Goal: Check status

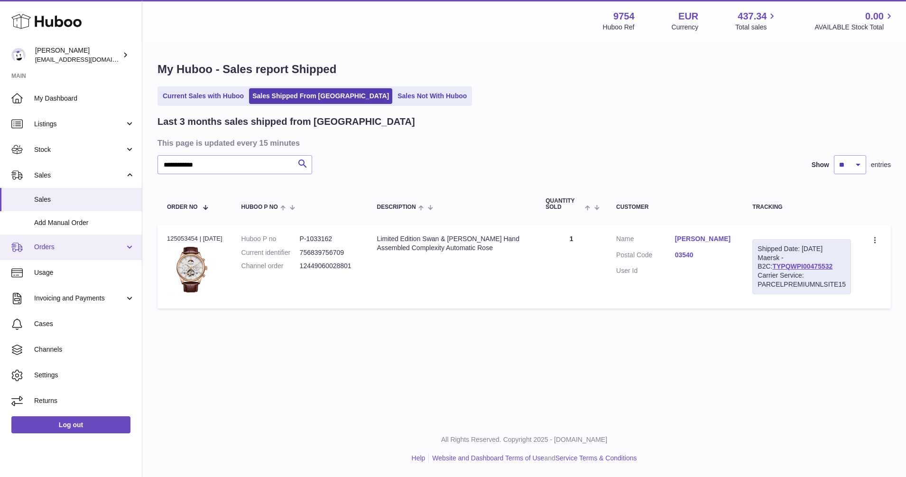
click at [46, 248] on span "Orders" at bounding box center [79, 246] width 91 height 9
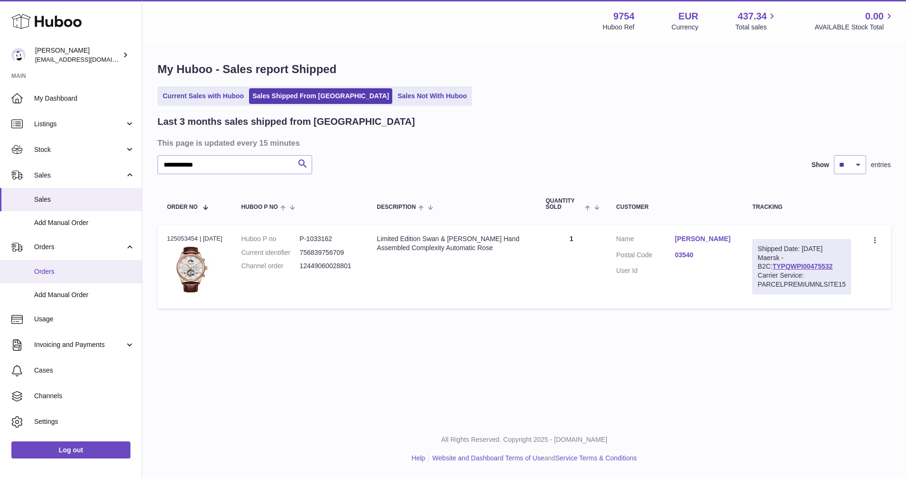
click at [52, 271] on span "Orders" at bounding box center [84, 271] width 101 height 9
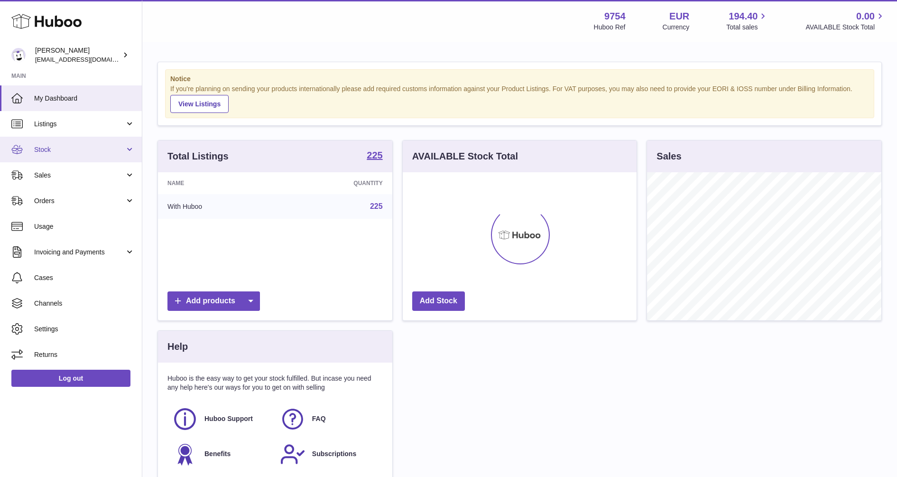
scroll to position [148, 234]
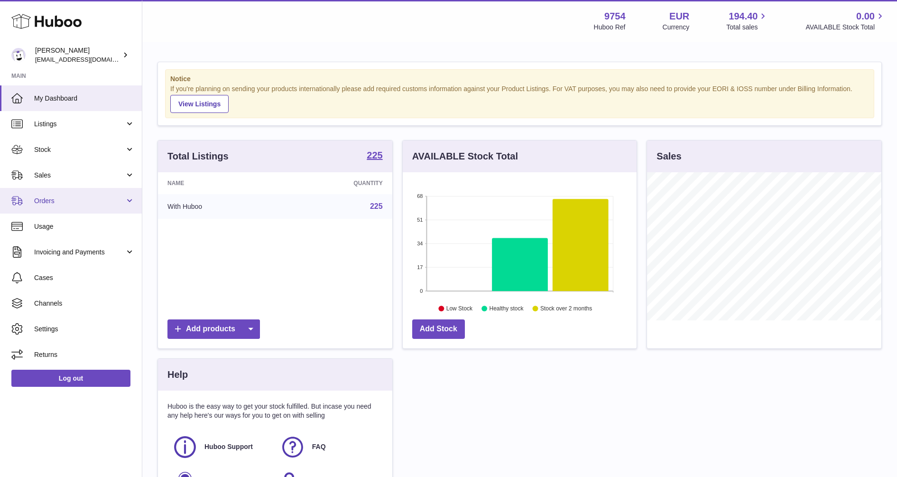
click at [50, 196] on span "Orders" at bounding box center [79, 200] width 91 height 9
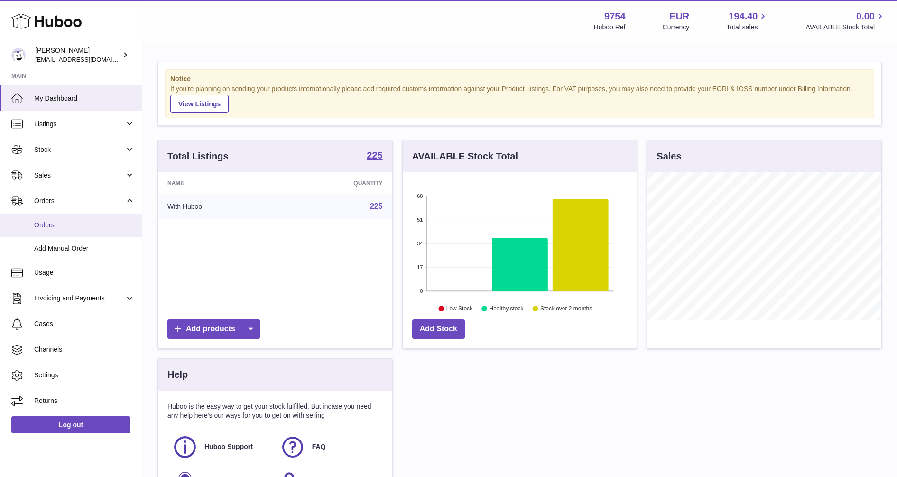
click at [48, 221] on span "Orders" at bounding box center [84, 225] width 101 height 9
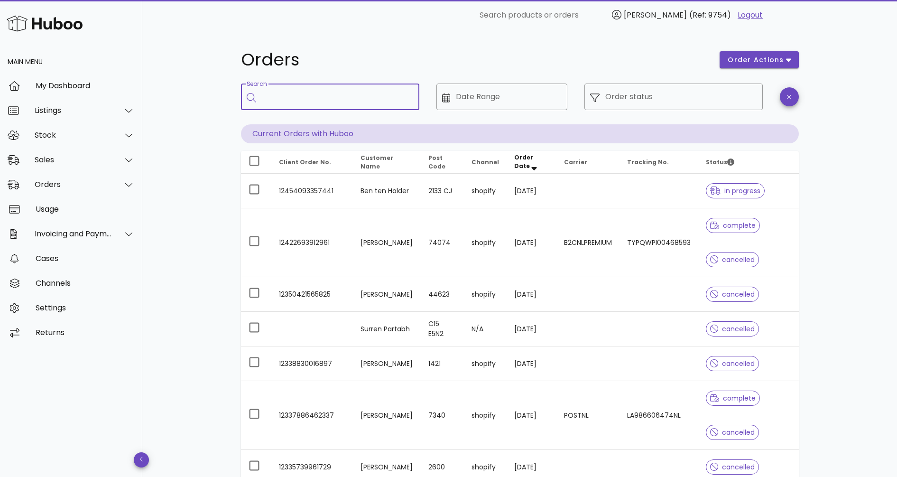
click at [302, 98] on input "Search" at bounding box center [337, 96] width 150 height 15
type input "******"
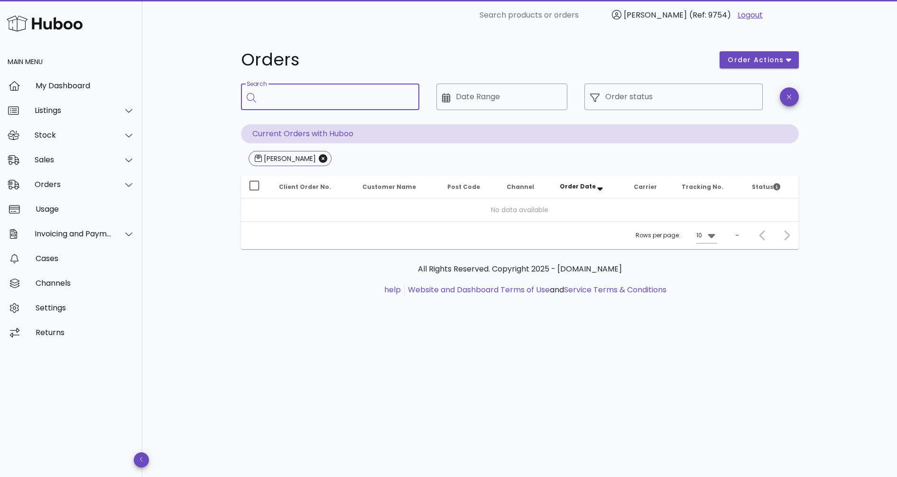
click at [313, 99] on input "Search" at bounding box center [337, 96] width 150 height 15
click at [319, 159] on icon "Close" at bounding box center [323, 158] width 9 height 9
